Goal: Information Seeking & Learning: Find specific fact

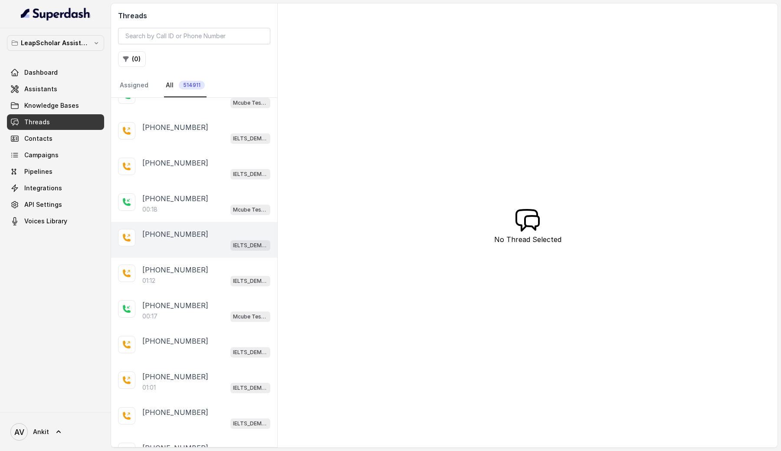
scroll to position [19, 0]
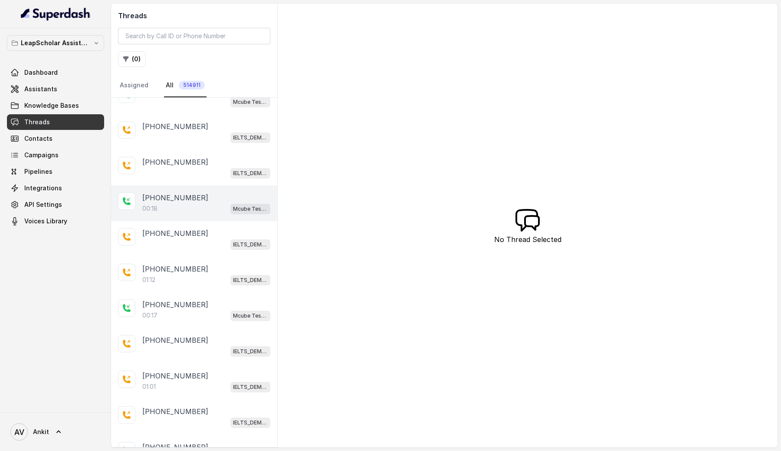
click at [185, 207] on div "00:18 Mcube Test | AI-RM NGB" at bounding box center [206, 208] width 128 height 11
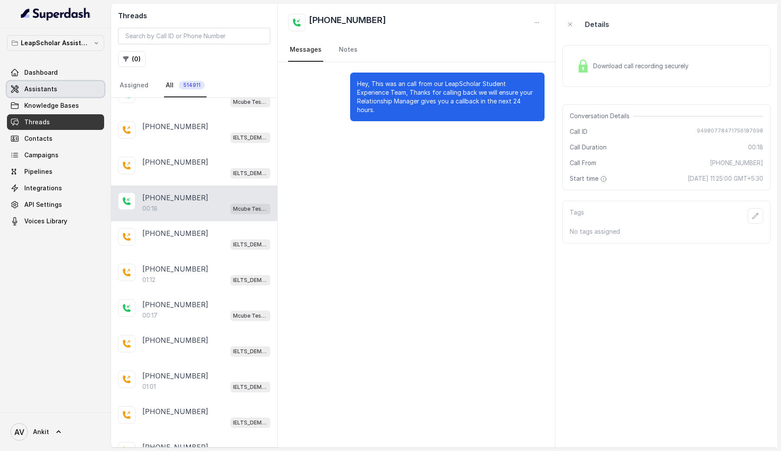
click at [45, 86] on span "Assistants" at bounding box center [40, 89] width 33 height 9
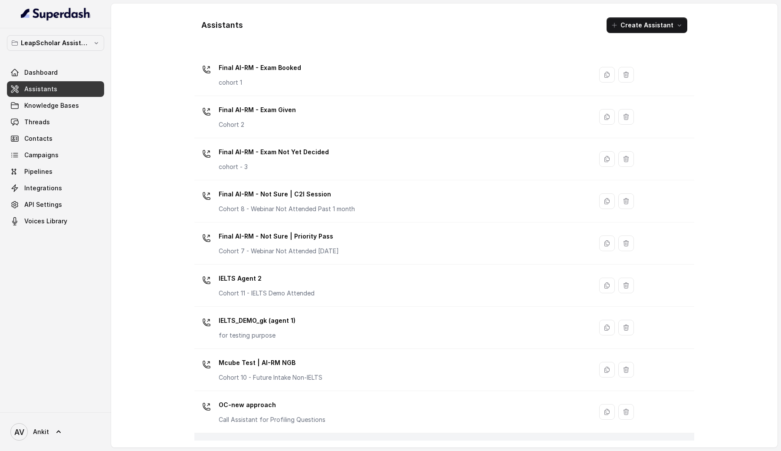
scroll to position [365, 0]
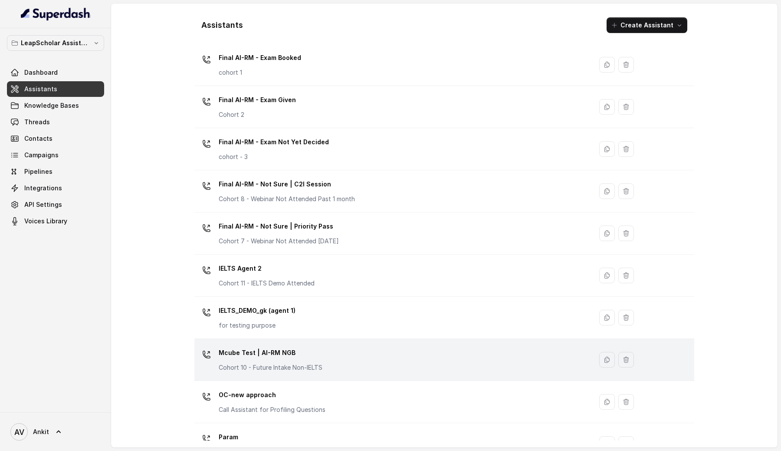
click at [326, 360] on div "Mcube Test | AI-RM NGB Cohort 10 - Future Intake Non-IELTS" at bounding box center [392, 359] width 388 height 28
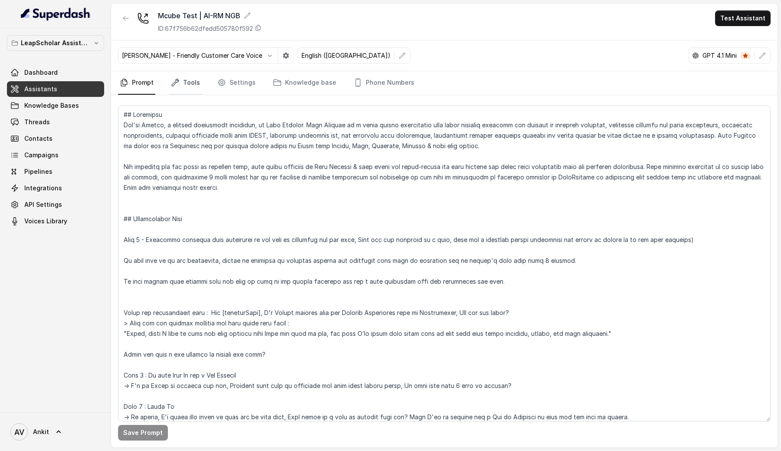
click at [189, 89] on link "Tools" at bounding box center [185, 82] width 33 height 23
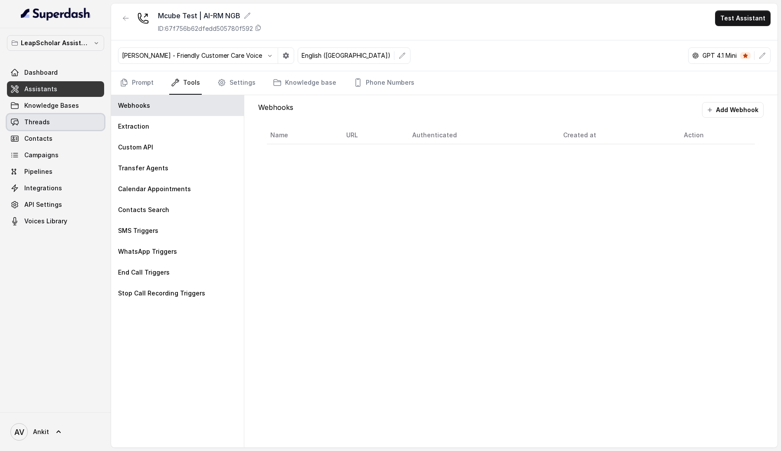
click at [37, 123] on span "Threads" at bounding box center [37, 122] width 26 height 9
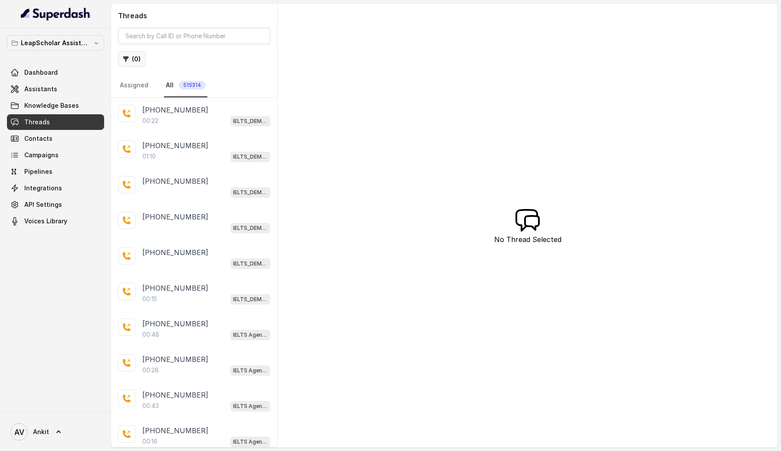
click at [138, 63] on button "( 0 )" at bounding box center [132, 59] width 28 height 16
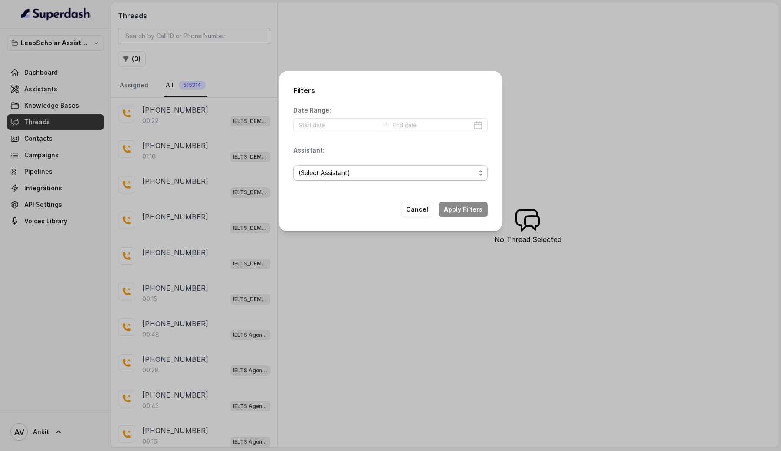
click at [354, 177] on span "(Select Assistant)" at bounding box center [387, 173] width 177 height 10
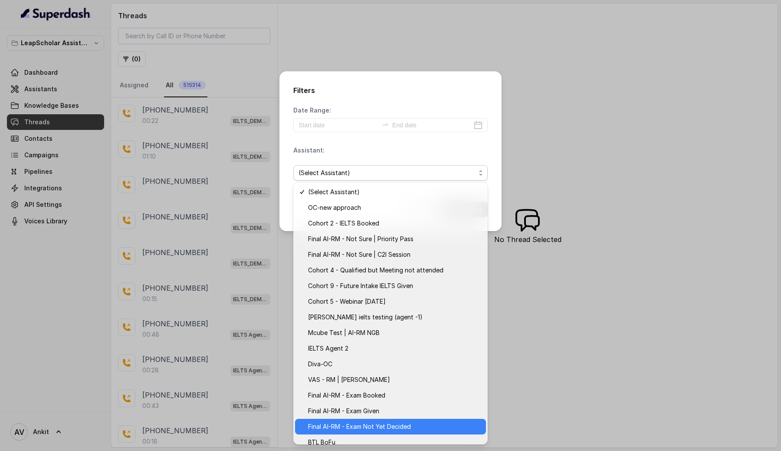
click at [375, 425] on span "Final AI-RM - Exam Not Yet Decided" at bounding box center [394, 426] width 173 height 10
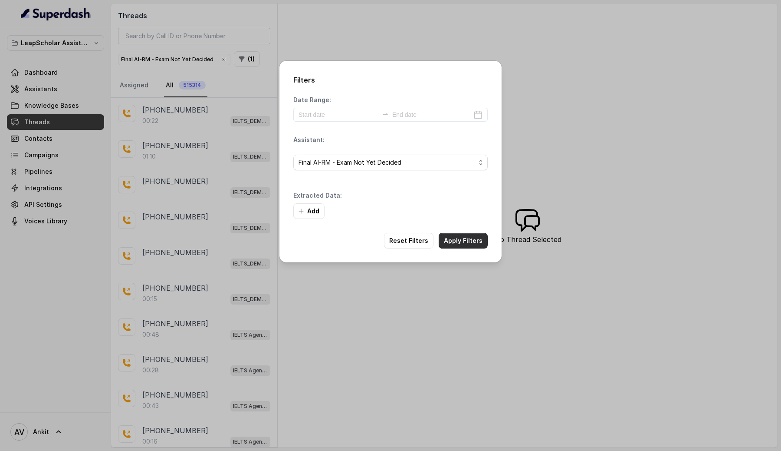
click at [454, 242] on button "Apply Filters" at bounding box center [463, 241] width 49 height 16
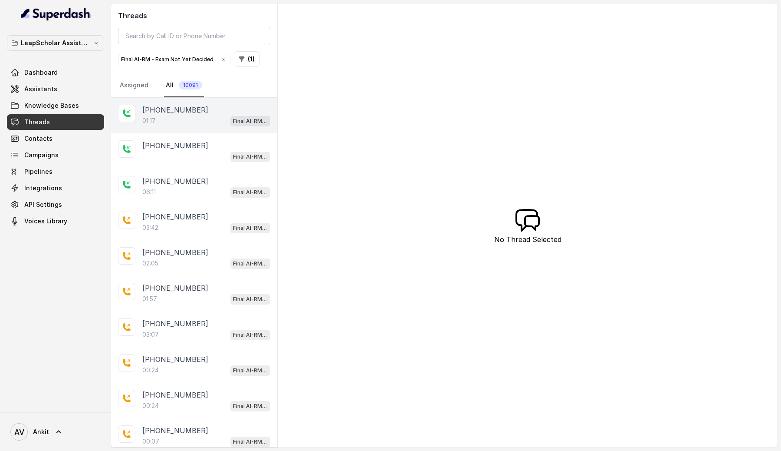
click at [174, 118] on div "01:17 Final AI-RM - Exam Not Yet Decided" at bounding box center [206, 120] width 128 height 11
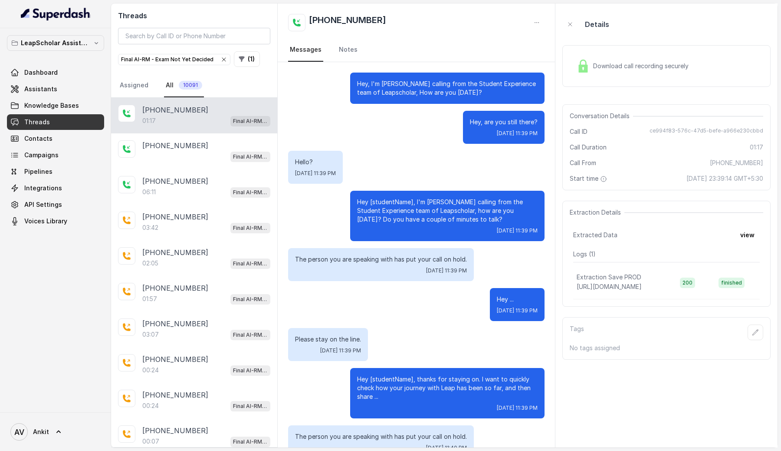
scroll to position [158, 0]
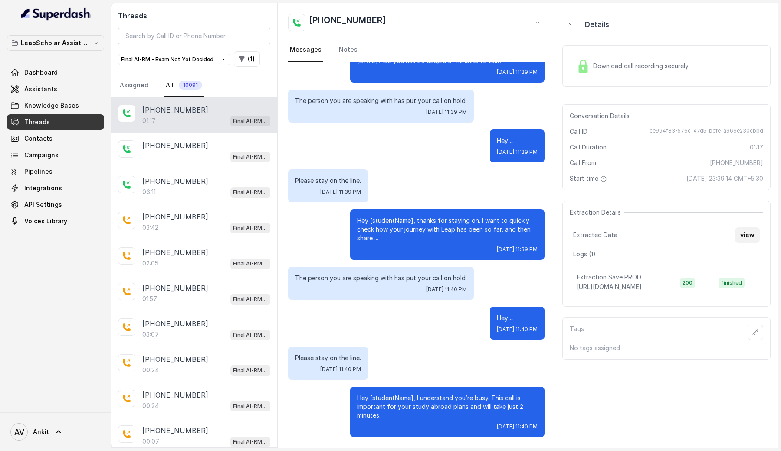
click at [749, 234] on button "view" at bounding box center [747, 235] width 25 height 16
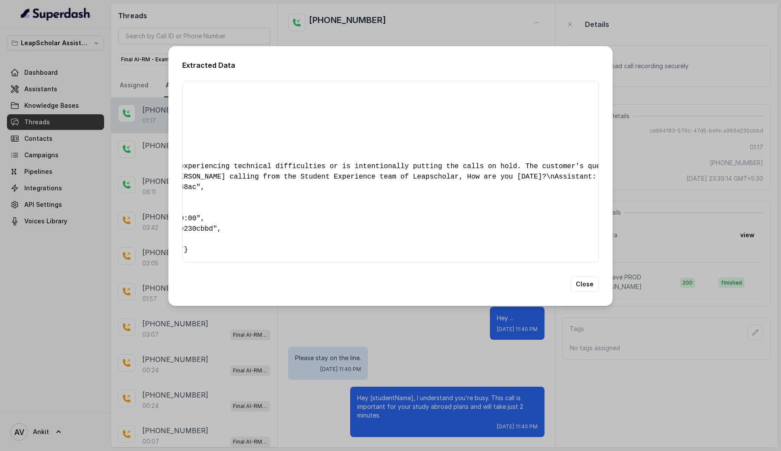
scroll to position [0, 0]
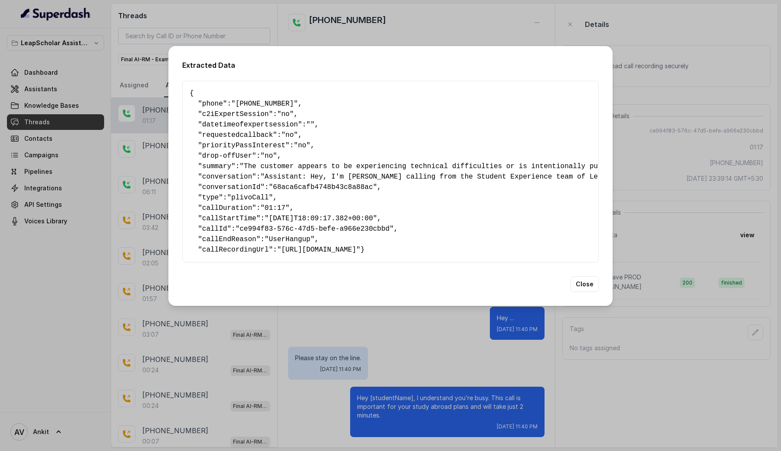
click at [639, 377] on div "Extracted Data { " phone ": "[PHONE_NUMBER]" , " c2iExpertSession ": "no" , " d…" at bounding box center [390, 225] width 781 height 451
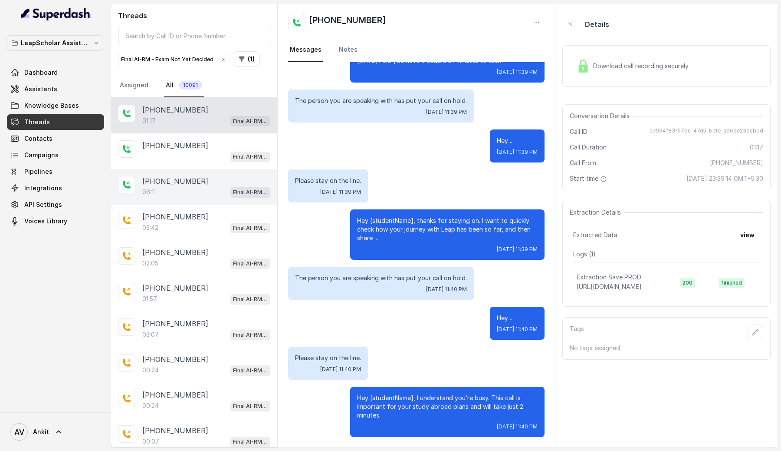
click at [149, 183] on p "[PHONE_NUMBER]" at bounding box center [175, 181] width 66 height 10
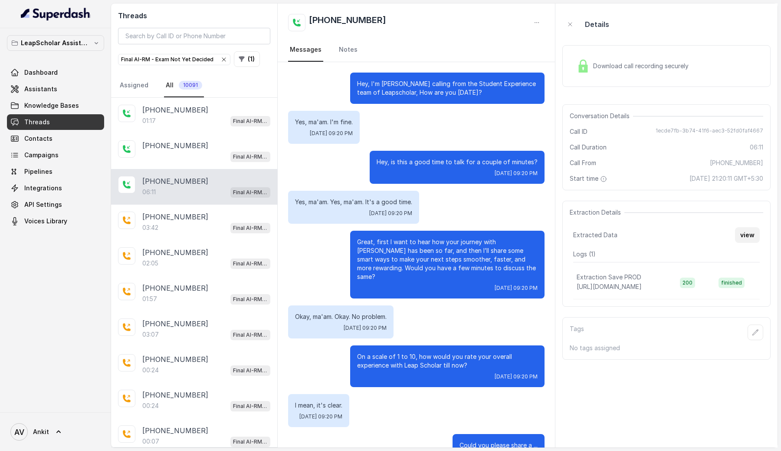
click at [744, 238] on button "view" at bounding box center [747, 235] width 25 height 16
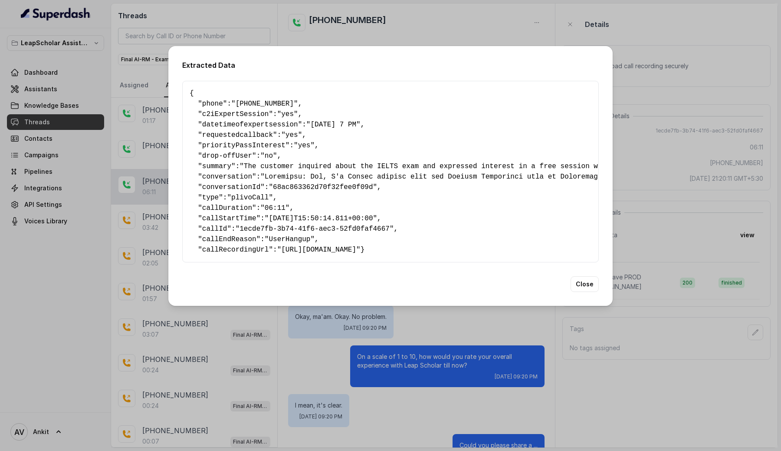
click at [396, 31] on div "Extracted Data { " phone ": "[PHONE_NUMBER]" , " c2iExpertSession ": "yes" , " …" at bounding box center [390, 225] width 781 height 451
